Goal: Find specific page/section: Find specific page/section

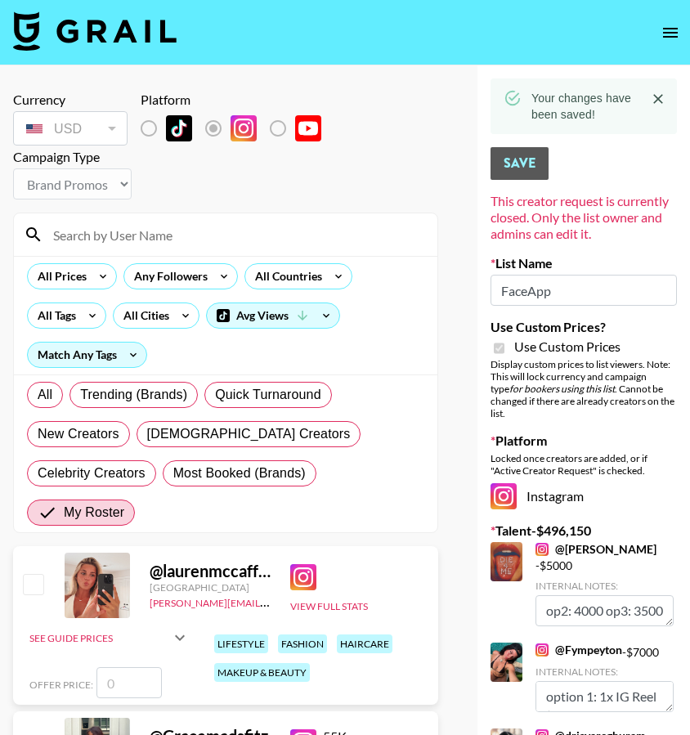
select select "Brand"
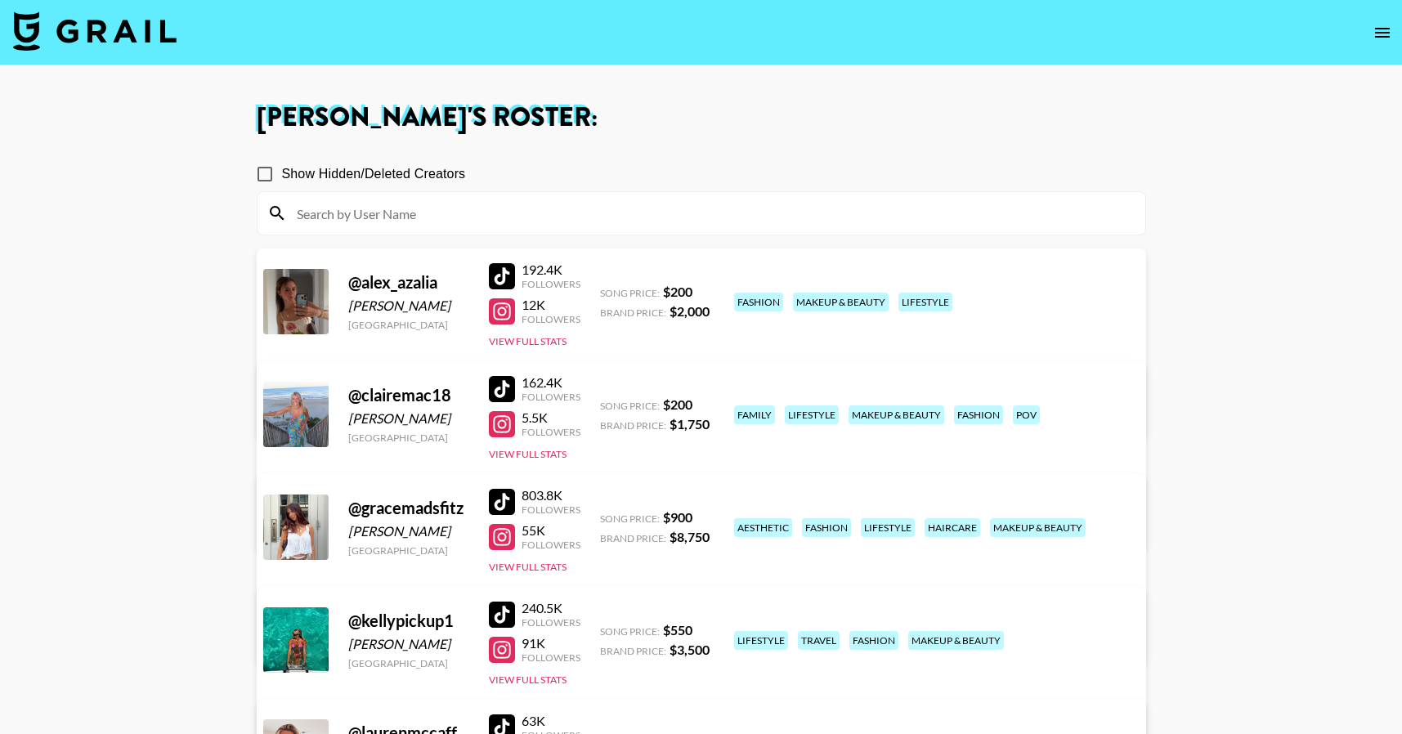
click at [168, 44] on img at bounding box center [95, 30] width 164 height 39
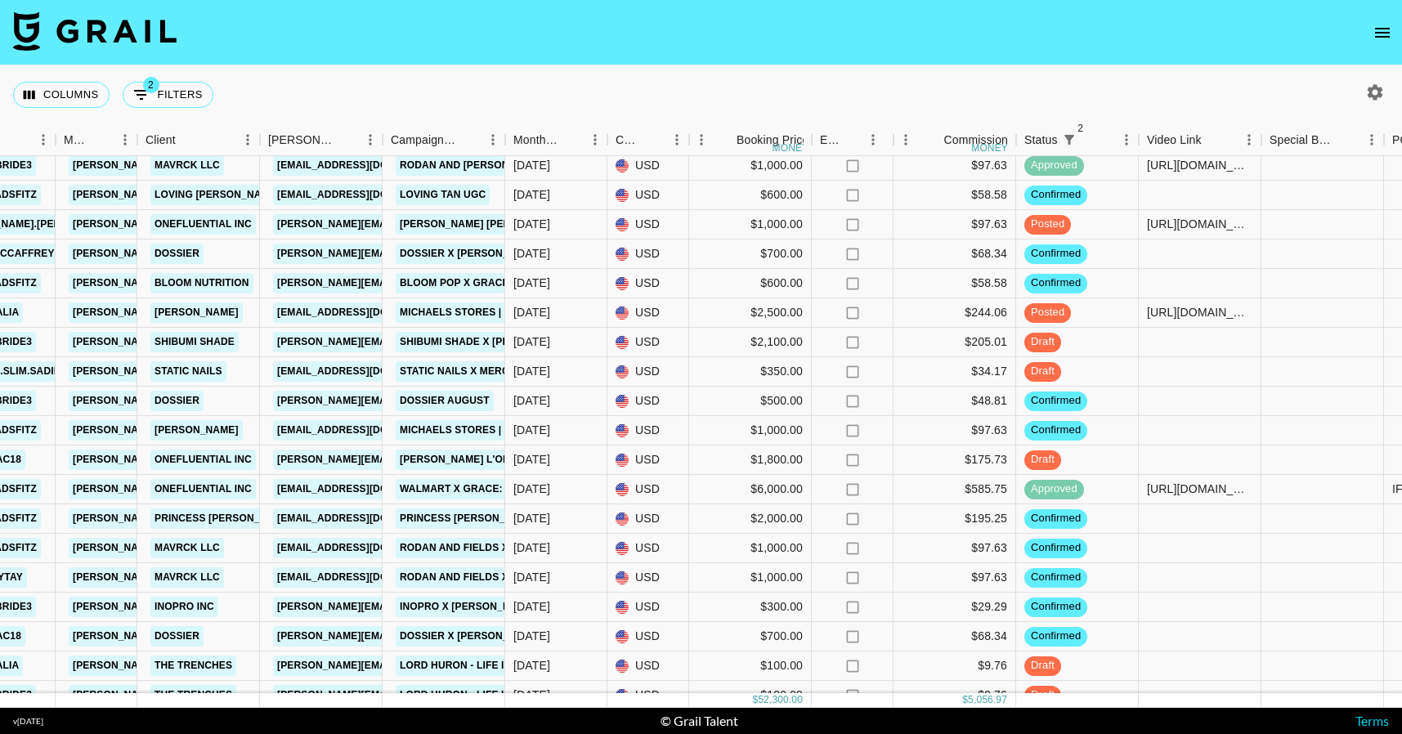
scroll to position [0, 611]
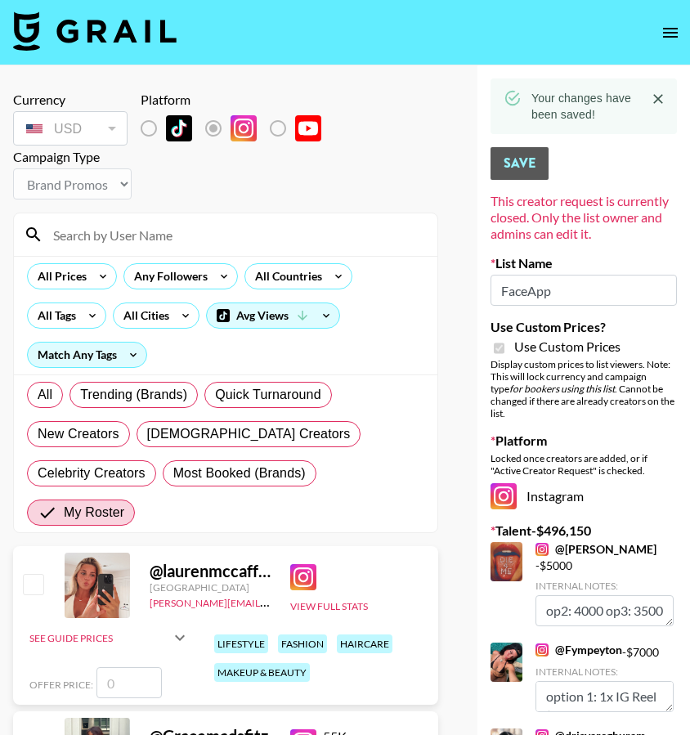
select select "Brand"
